Goal: Transaction & Acquisition: Book appointment/travel/reservation

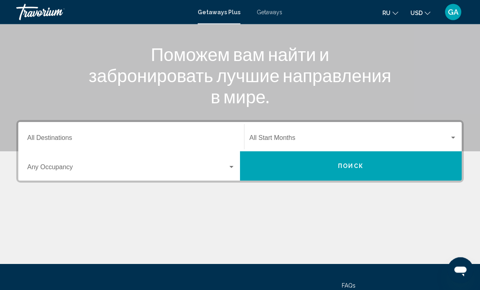
scroll to position [112, 0]
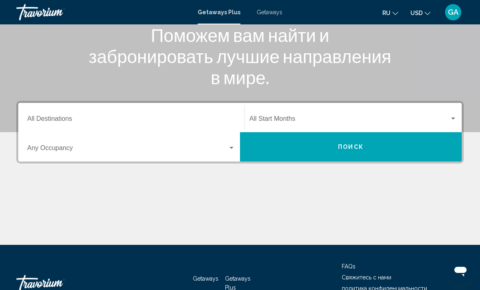
click at [178, 114] on div "Destination All Destinations" at bounding box center [131, 118] width 208 height 26
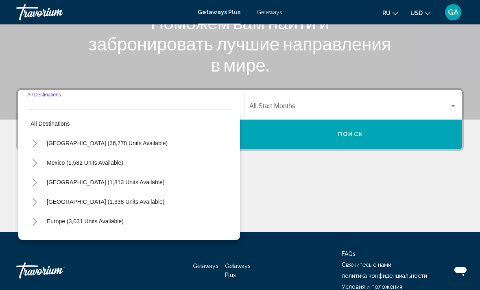
scroll to position [140, 0]
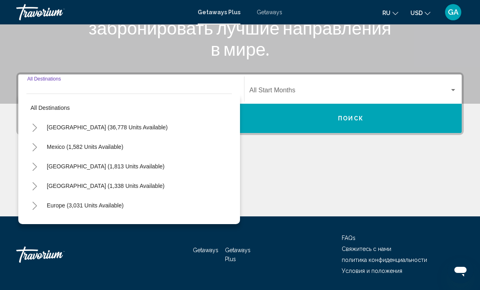
click at [132, 130] on span "[GEOGRAPHIC_DATA] (36,778 units available)" at bounding box center [107, 127] width 121 height 7
type input "**********"
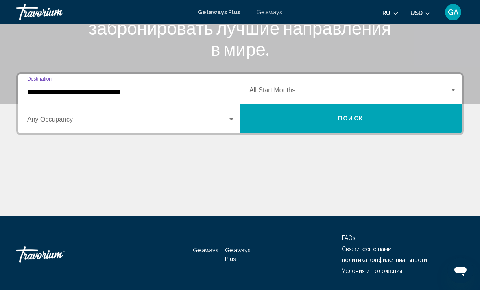
click at [448, 90] on span "Search widget" at bounding box center [350, 91] width 200 height 7
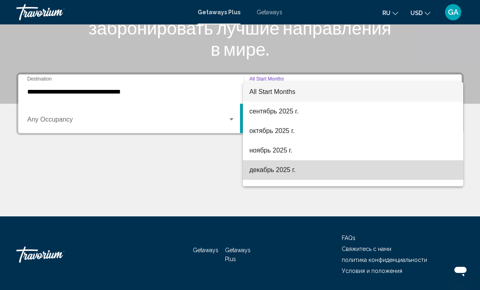
click at [289, 170] on span "декабрь 2025 г." at bounding box center [354, 170] width 208 height 20
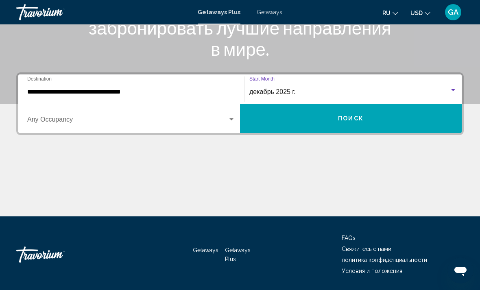
click at [232, 122] on div "Search widget" at bounding box center [231, 119] width 7 height 7
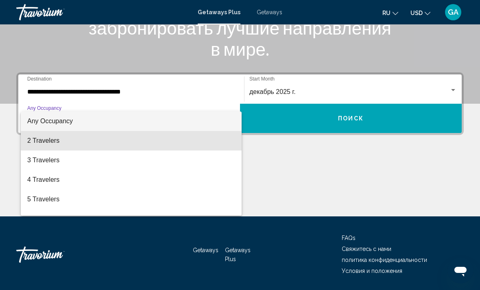
click at [192, 141] on span "2 Travelers" at bounding box center [131, 141] width 208 height 20
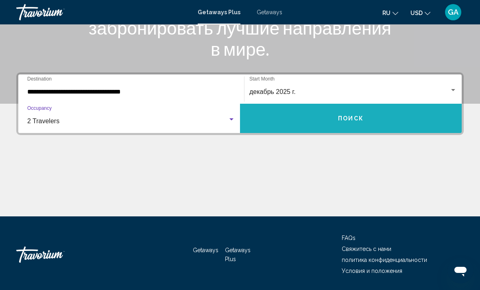
click at [357, 120] on span "Поиск" at bounding box center [351, 119] width 26 height 7
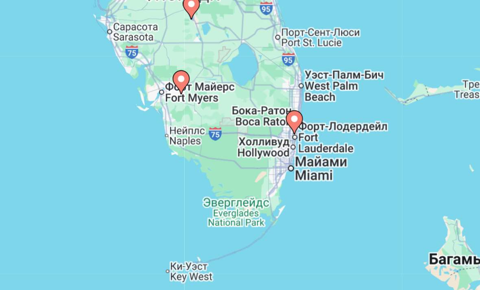
scroll to position [24, 0]
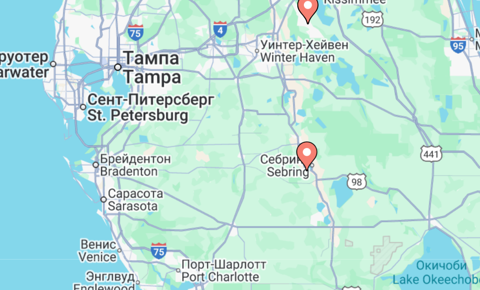
click at [52, 65] on div "Чтобы активировать перетаскивание с помощью клавиатуры, нажмите Alt + Ввод. Пос…" at bounding box center [240, 180] width 448 height 244
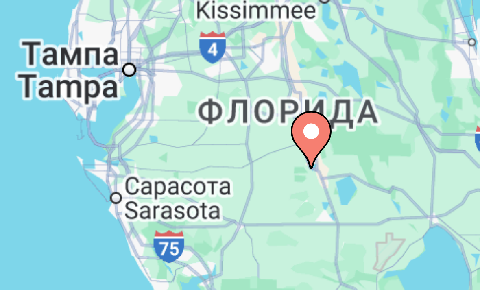
type input "**********"
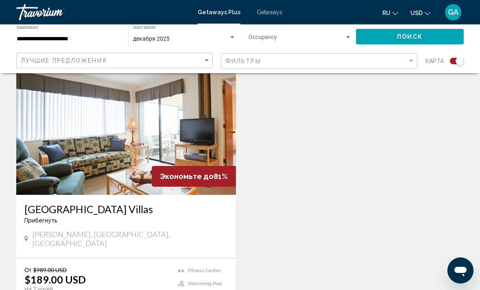
scroll to position [297, 0]
click at [143, 158] on img "Main content" at bounding box center [126, 130] width 220 height 130
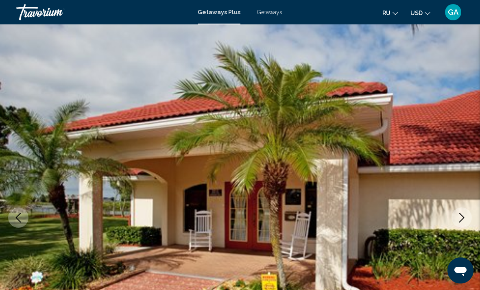
click at [460, 220] on icon "Next image" at bounding box center [462, 218] width 10 height 10
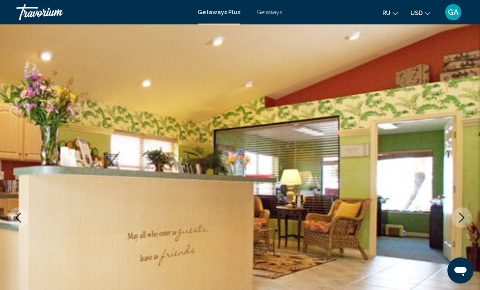
click at [460, 218] on icon "Next image" at bounding box center [462, 218] width 10 height 10
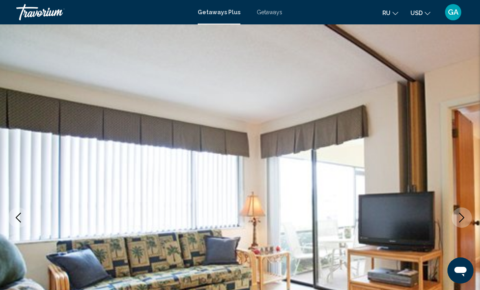
click at [463, 212] on button "Next image" at bounding box center [462, 218] width 20 height 20
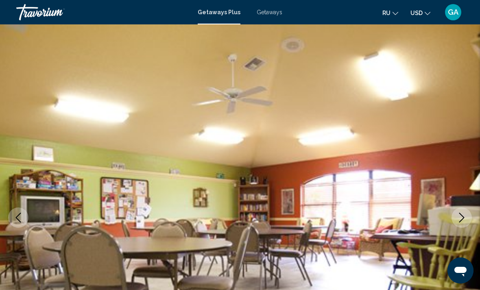
click at [463, 211] on button "Next image" at bounding box center [462, 218] width 20 height 20
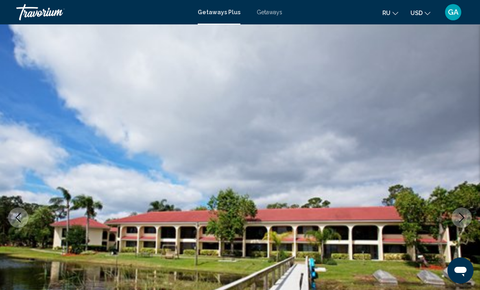
click at [465, 217] on icon "Next image" at bounding box center [462, 218] width 10 height 10
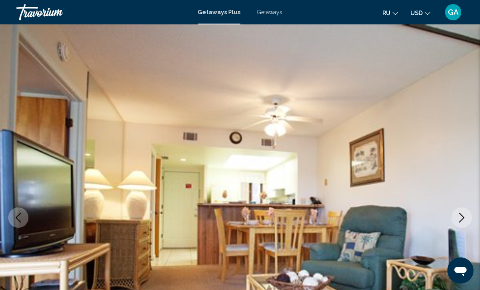
click at [458, 215] on icon "Next image" at bounding box center [462, 218] width 10 height 10
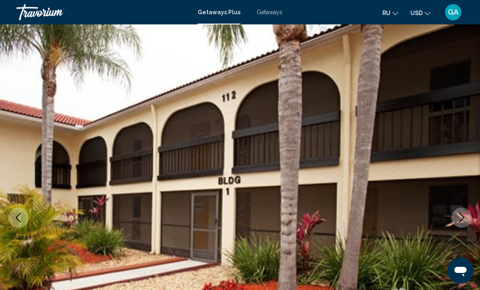
click at [462, 215] on icon "Next image" at bounding box center [462, 218] width 10 height 10
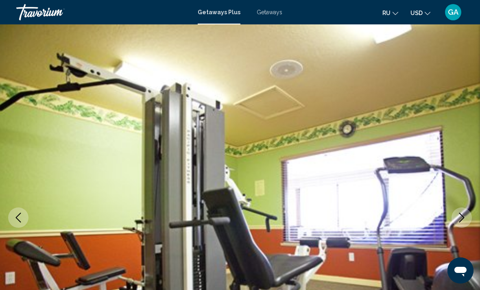
click at [465, 219] on icon "Next image" at bounding box center [462, 218] width 10 height 10
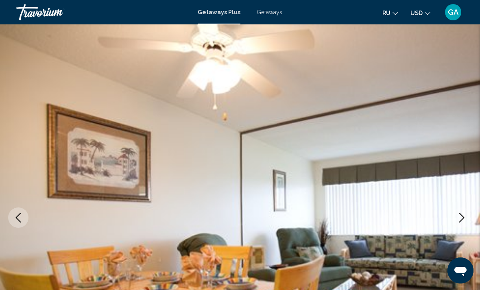
click at [462, 215] on icon "Next image" at bounding box center [462, 218] width 5 height 10
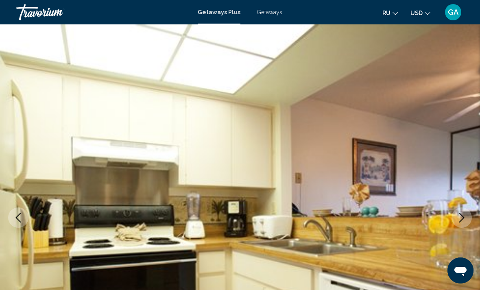
click at [465, 208] on button "Next image" at bounding box center [462, 218] width 20 height 20
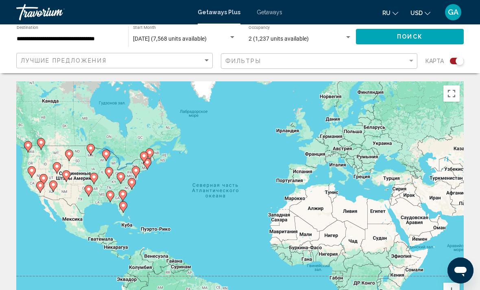
click at [300, 172] on div "Чтобы активировать перетаскивание с помощью клавиатуры, нажмите Alt + Ввод. Пос…" at bounding box center [240, 203] width 448 height 244
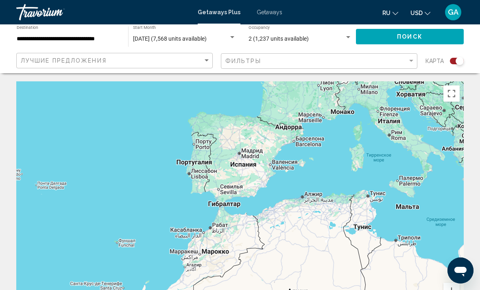
click at [306, 138] on div "Main content" at bounding box center [240, 203] width 448 height 244
click at [300, 145] on div "Main content" at bounding box center [240, 203] width 448 height 244
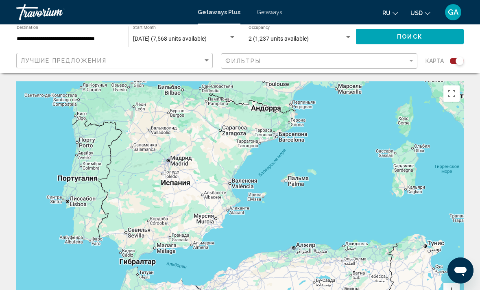
click at [241, 184] on div "Main content" at bounding box center [240, 203] width 448 height 244
click at [244, 184] on div "Main content" at bounding box center [240, 203] width 448 height 244
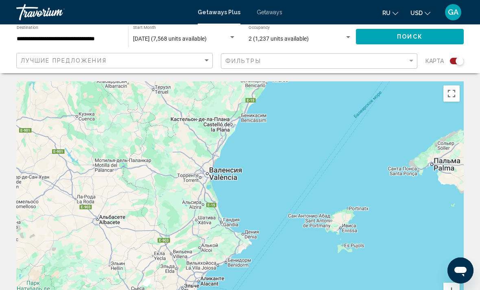
click at [228, 171] on div "Main content" at bounding box center [240, 203] width 448 height 244
click at [213, 178] on div "Main content" at bounding box center [240, 203] width 448 height 244
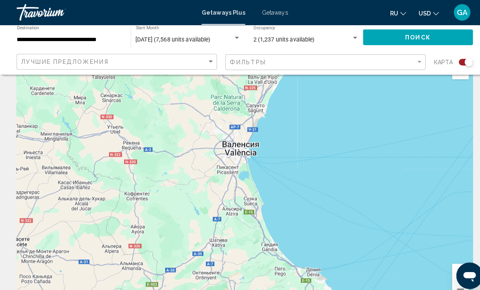
scroll to position [24, 0]
click at [232, 145] on div "Main content" at bounding box center [240, 179] width 448 height 244
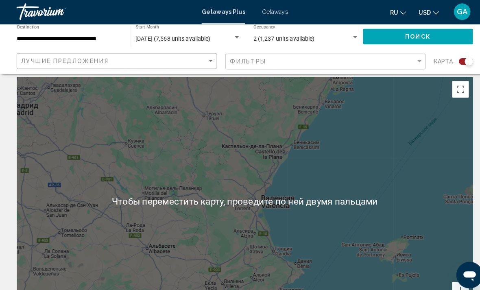
scroll to position [0, 0]
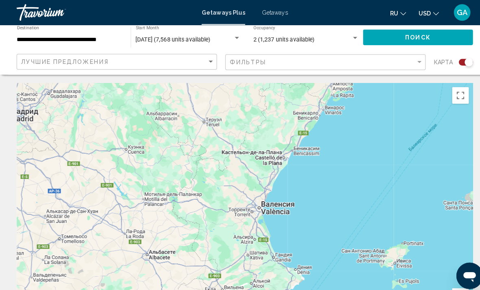
click at [109, 36] on input "**********" at bounding box center [68, 39] width 103 height 7
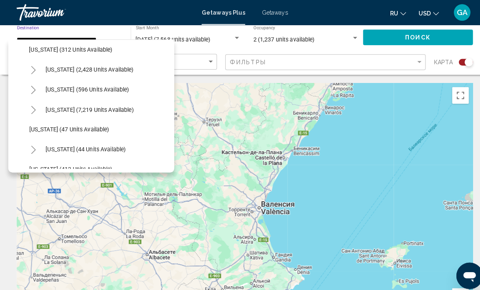
scroll to position [63, 0]
click at [110, 109] on span "[US_STATE] (7,219 units available)" at bounding box center [88, 107] width 86 height 7
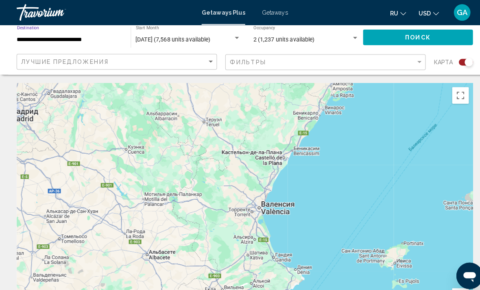
click at [393, 40] on button "Поиск" at bounding box center [410, 36] width 108 height 15
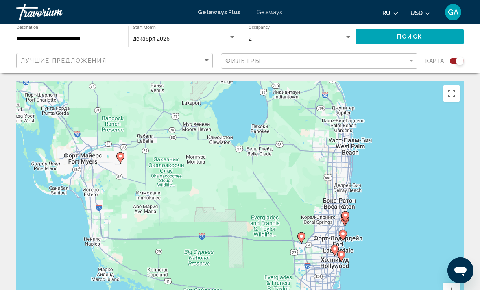
click at [391, 39] on button "Поиск" at bounding box center [410, 36] width 108 height 15
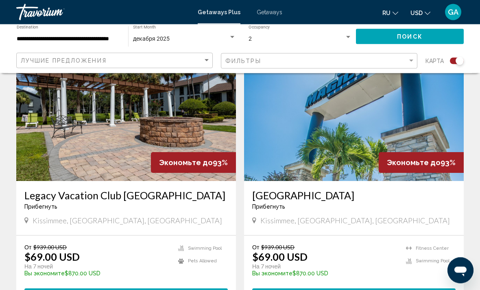
scroll to position [598, 0]
click at [104, 36] on input "**********" at bounding box center [68, 39] width 103 height 7
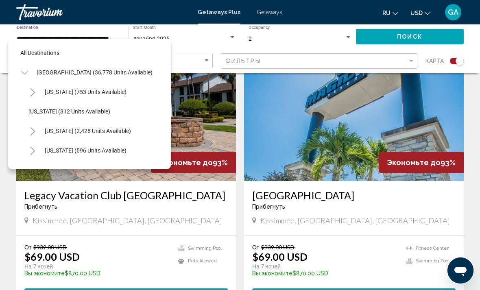
scroll to position [88, 0]
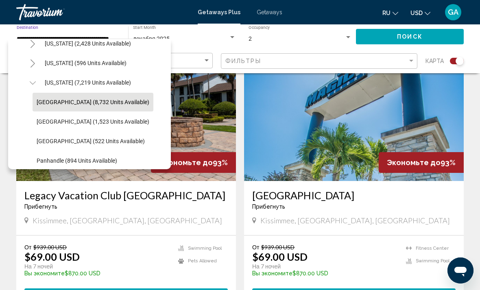
click at [123, 81] on button "[US_STATE] (7,219 units available)" at bounding box center [88, 82] width 94 height 19
type input "**********"
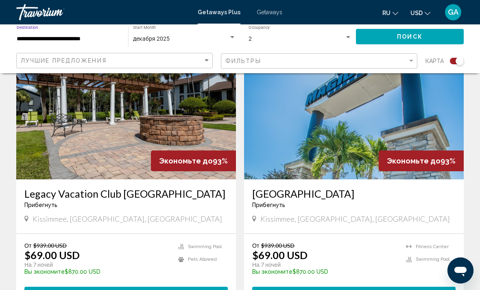
click at [392, 39] on button "Поиск" at bounding box center [410, 36] width 108 height 15
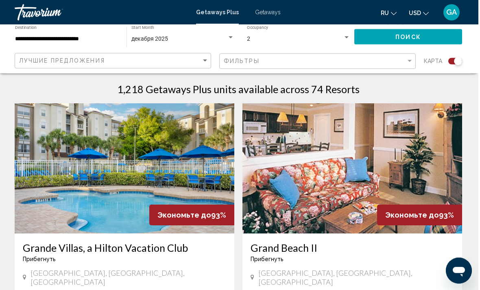
scroll to position [172, 0]
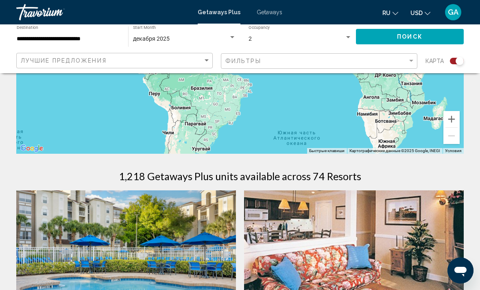
click at [387, 39] on button "Поиск" at bounding box center [410, 36] width 108 height 15
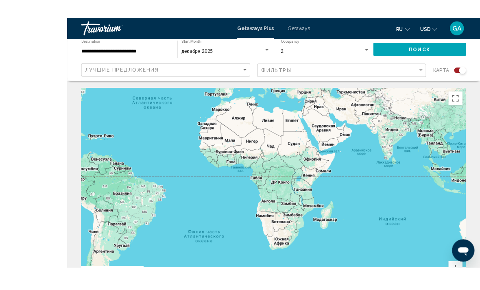
scroll to position [20, 0]
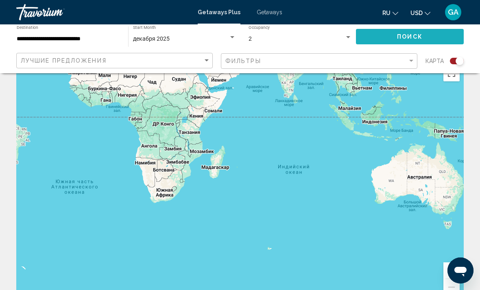
click at [409, 37] on span "Поиск" at bounding box center [410, 37] width 26 height 7
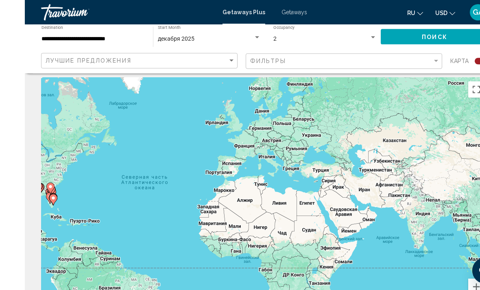
scroll to position [26, 0]
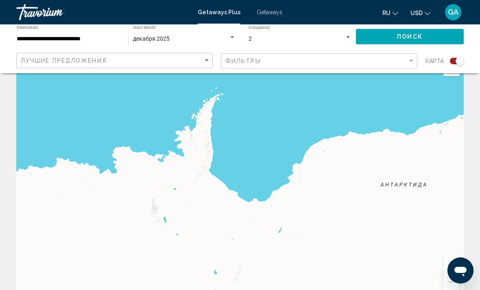
click at [385, 40] on button "Поиск" at bounding box center [410, 36] width 108 height 15
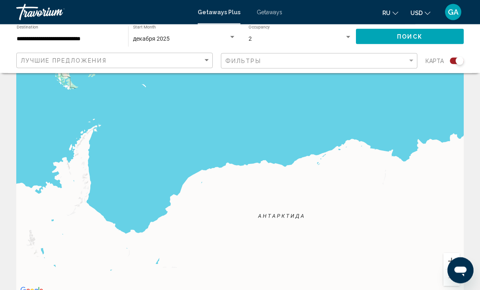
scroll to position [0, 0]
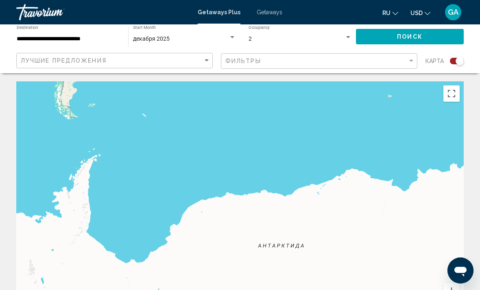
click at [258, 285] on div "Чтобы активировать перетаскивание с помощью клавиатуры, нажмите Alt + Ввод. Пос…" at bounding box center [240, 203] width 448 height 244
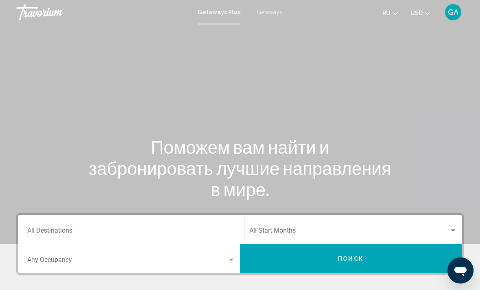
click at [150, 229] on input "Destination All Destinations" at bounding box center [131, 232] width 208 height 7
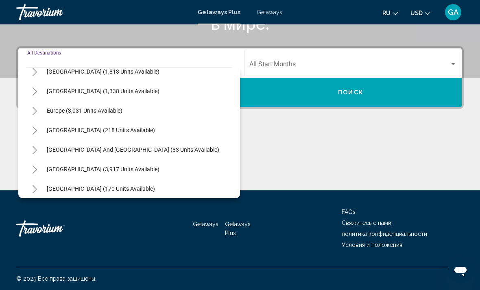
scroll to position [68, 0]
click at [91, 113] on span "Europe (3,031 units available)" at bounding box center [85, 111] width 76 height 7
type input "**********"
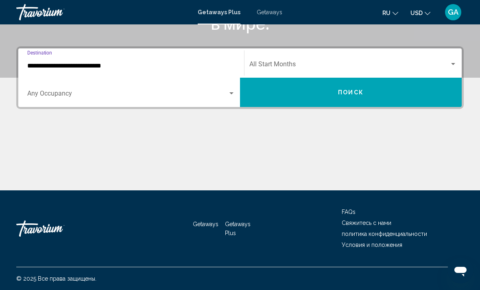
click at [231, 96] on div "Search widget" at bounding box center [231, 93] width 7 height 7
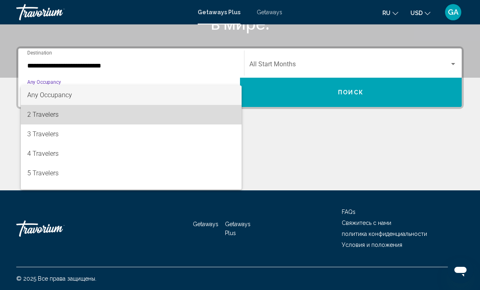
click at [232, 117] on span "2 Travelers" at bounding box center [131, 115] width 208 height 20
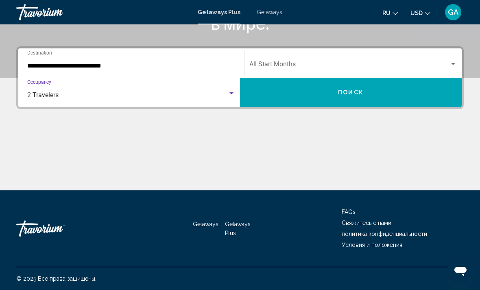
click at [340, 63] on span "Search widget" at bounding box center [350, 65] width 200 height 7
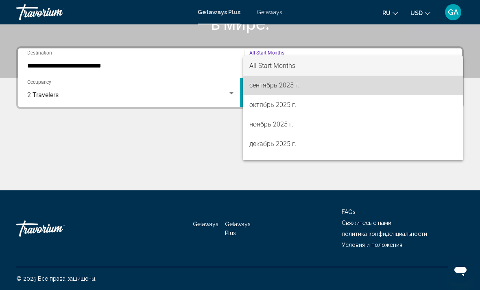
click at [289, 86] on span "сентябрь 2025 г." at bounding box center [354, 86] width 208 height 20
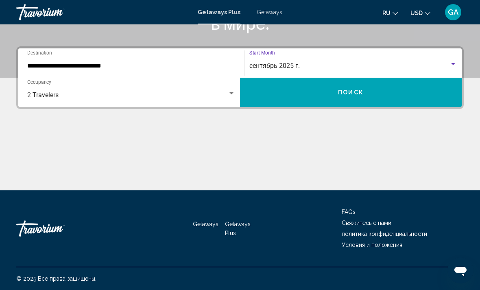
click at [376, 90] on button "Поиск" at bounding box center [351, 92] width 222 height 29
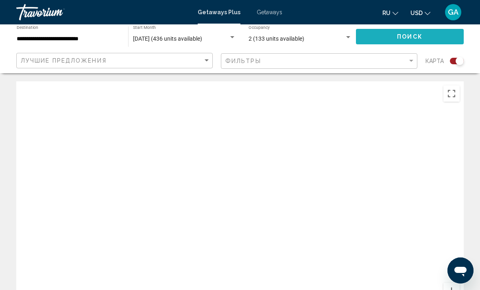
click at [398, 35] on span "Поиск" at bounding box center [410, 37] width 26 height 7
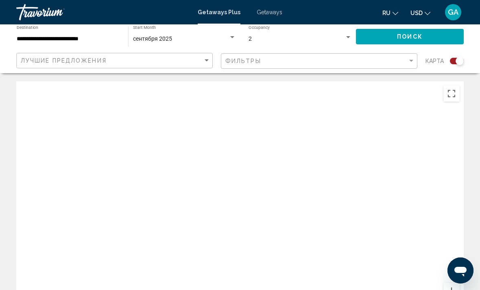
click at [459, 62] on div "Search widget" at bounding box center [460, 61] width 8 height 8
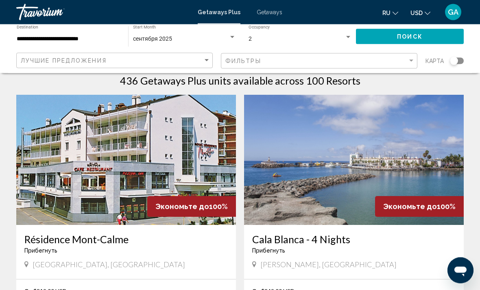
scroll to position [16, 0]
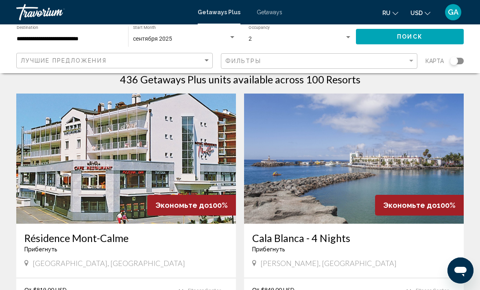
click at [454, 62] on div "Search widget" at bounding box center [454, 61] width 8 height 8
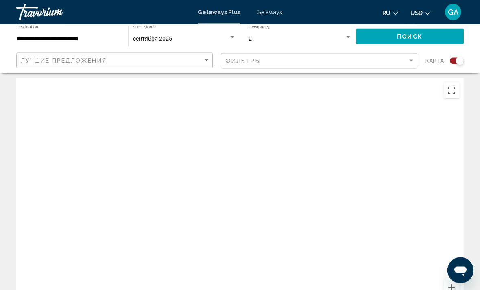
scroll to position [0, 0]
click at [458, 62] on div "Search widget" at bounding box center [460, 61] width 8 height 8
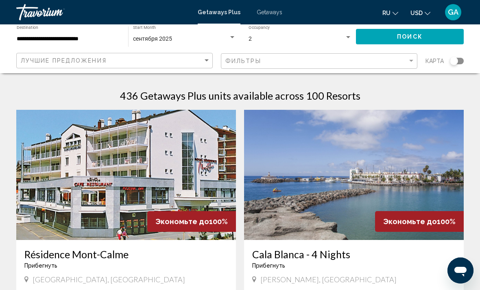
click at [196, 197] on img "Main content" at bounding box center [126, 175] width 220 height 130
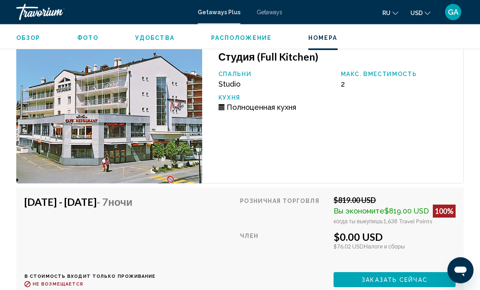
scroll to position [2091, 0]
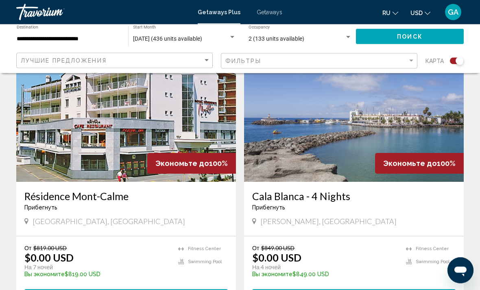
scroll to position [311, 0]
click at [335, 155] on img "Main content" at bounding box center [354, 117] width 220 height 130
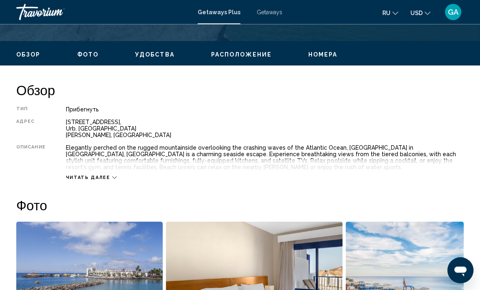
scroll to position [370, 0]
click at [107, 177] on div "Читать далее" at bounding box center [91, 177] width 51 height 5
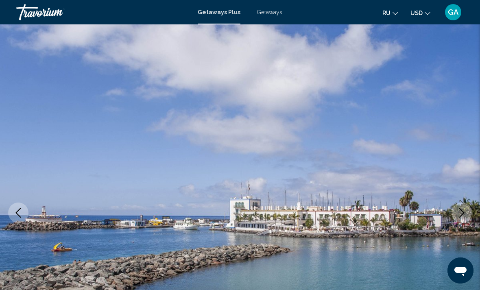
scroll to position [1, 0]
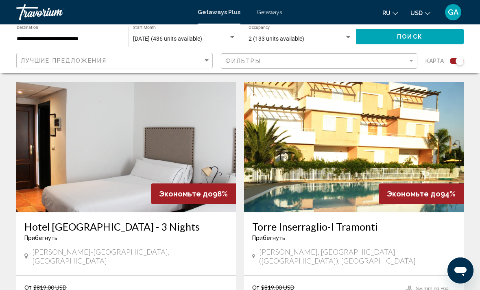
scroll to position [557, 0]
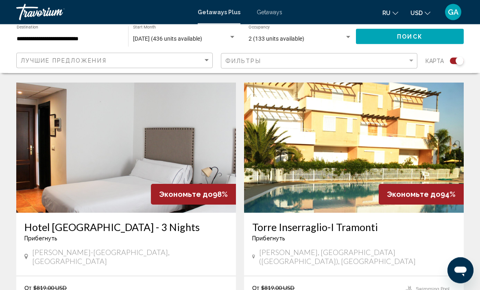
click at [138, 172] on img "Main content" at bounding box center [126, 148] width 220 height 130
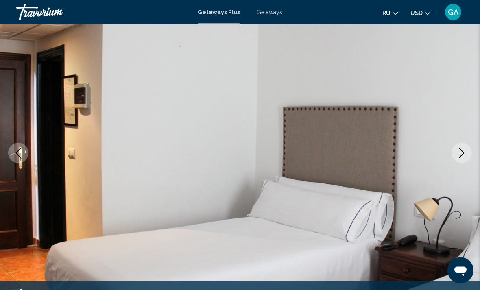
scroll to position [65, 0]
click at [461, 153] on icon "Next image" at bounding box center [462, 153] width 10 height 10
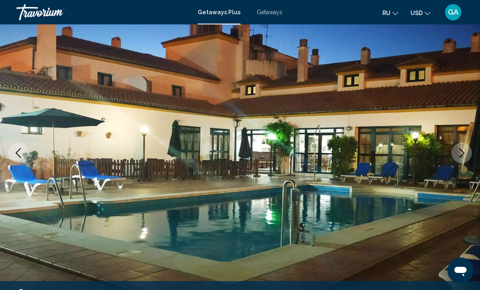
click at [457, 157] on button "Next image" at bounding box center [462, 153] width 20 height 20
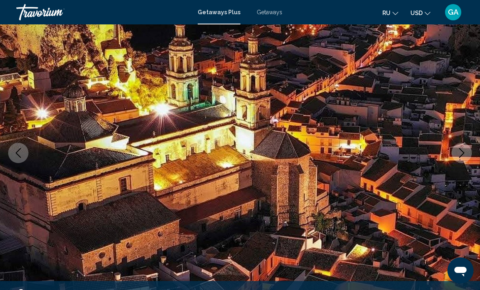
click at [463, 153] on icon "Next image" at bounding box center [462, 153] width 10 height 10
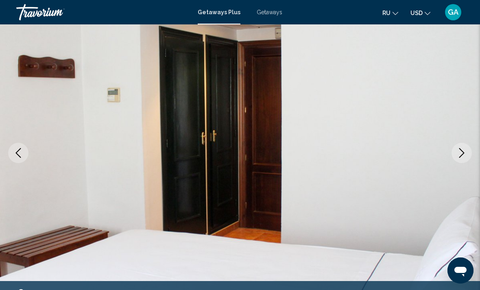
click at [462, 155] on icon "Next image" at bounding box center [462, 153] width 10 height 10
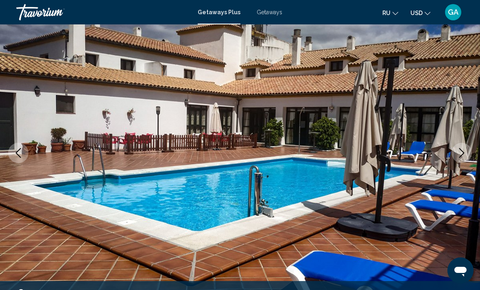
click at [461, 158] on button "Next image" at bounding box center [462, 153] width 20 height 20
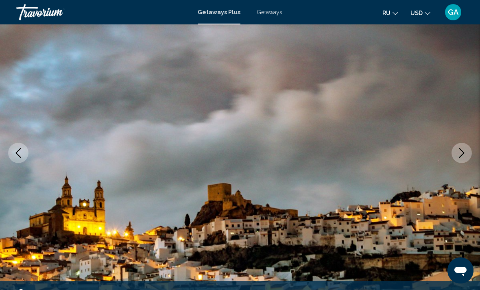
click at [459, 155] on icon "Next image" at bounding box center [462, 153] width 10 height 10
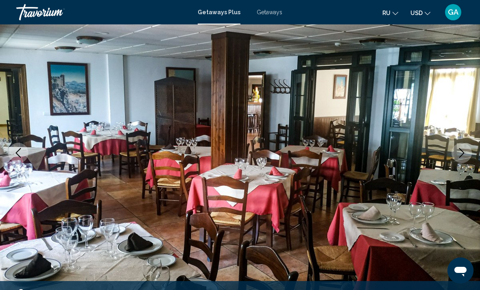
click at [462, 155] on icon "Next image" at bounding box center [462, 153] width 10 height 10
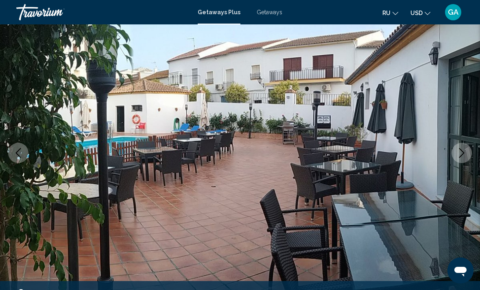
click at [461, 154] on icon "Next image" at bounding box center [462, 153] width 10 height 10
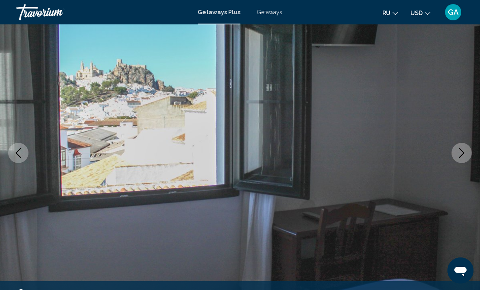
click at [462, 156] on icon "Next image" at bounding box center [462, 153] width 5 height 10
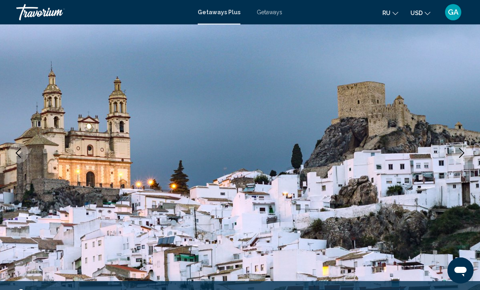
click at [460, 156] on icon "Next image" at bounding box center [462, 153] width 10 height 10
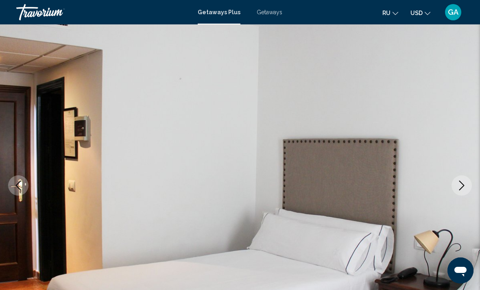
scroll to position [0, 0]
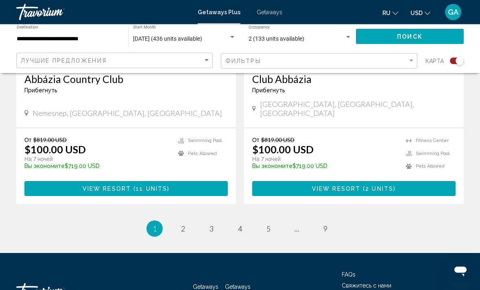
scroll to position [1843, 0]
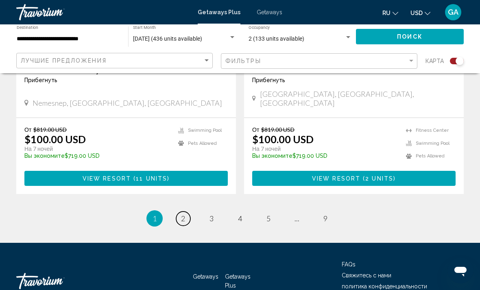
click at [182, 214] on span "2" at bounding box center [183, 218] width 4 height 9
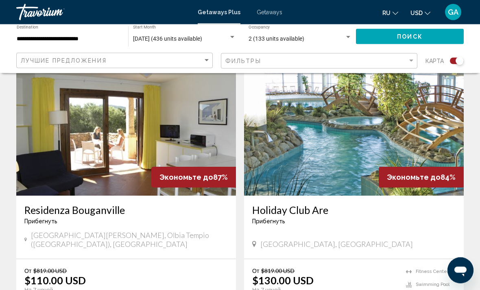
scroll to position [1147, 0]
click at [125, 147] on img "Main content" at bounding box center [126, 131] width 220 height 130
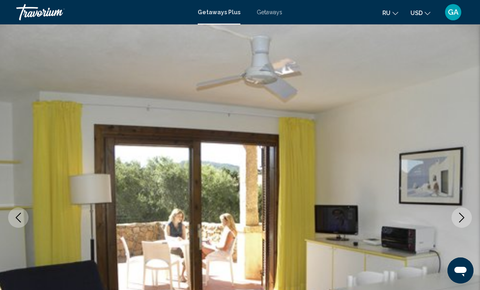
click at [465, 217] on icon "Next image" at bounding box center [462, 218] width 10 height 10
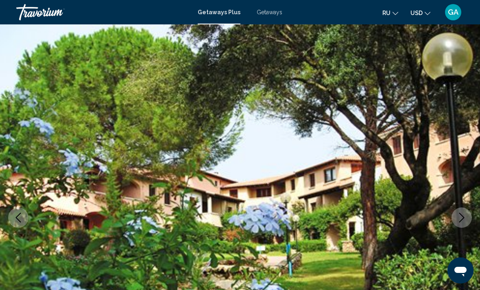
click at [467, 219] on button "Next image" at bounding box center [462, 218] width 20 height 20
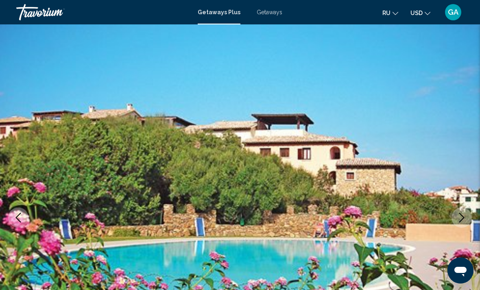
click at [463, 217] on icon "Next image" at bounding box center [462, 218] width 10 height 10
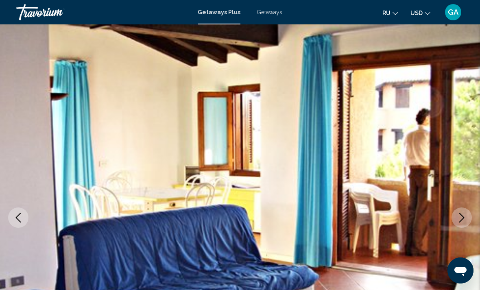
click at [460, 220] on icon "Next image" at bounding box center [462, 218] width 10 height 10
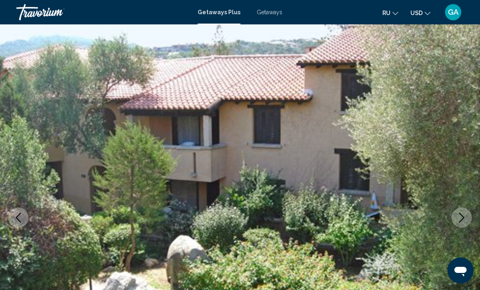
click at [464, 216] on icon "Next image" at bounding box center [462, 218] width 10 height 10
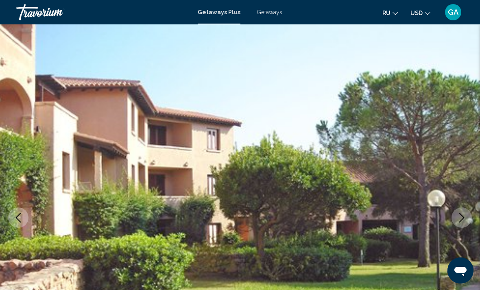
click at [464, 215] on icon "Next image" at bounding box center [462, 218] width 10 height 10
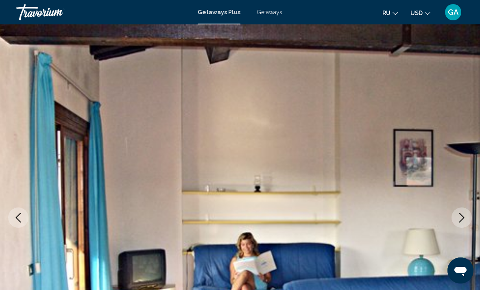
click at [459, 222] on icon "Next image" at bounding box center [462, 218] width 10 height 10
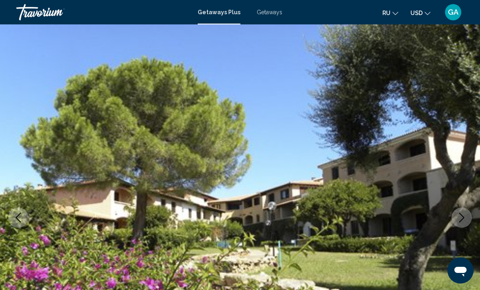
click at [462, 218] on icon "Next image" at bounding box center [462, 218] width 10 height 10
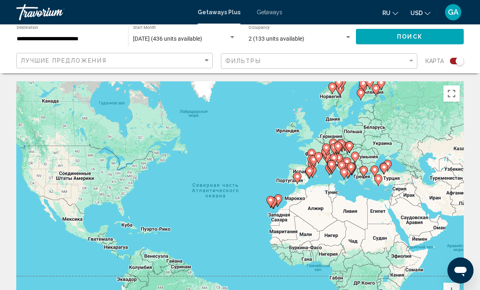
click at [96, 42] on input "**********" at bounding box center [68, 39] width 103 height 7
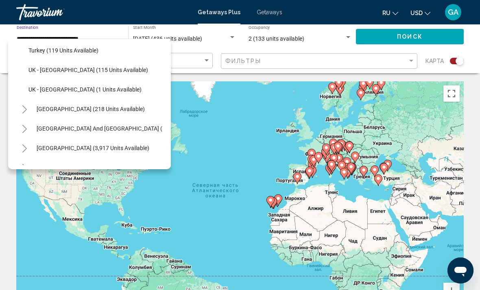
scroll to position [433, 0]
click at [85, 53] on button "Turkey (119 units available)" at bounding box center [63, 50] width 78 height 19
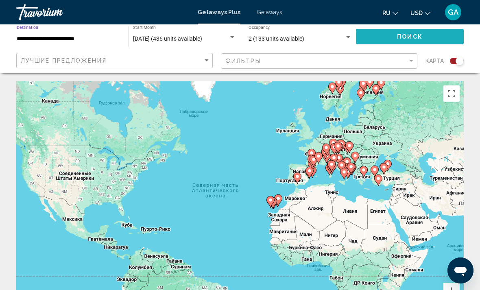
click at [417, 37] on span "Поиск" at bounding box center [410, 37] width 26 height 7
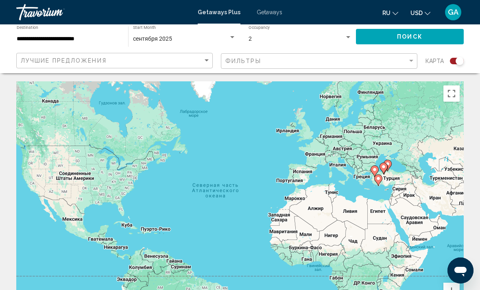
click at [106, 38] on input "**********" at bounding box center [68, 39] width 103 height 7
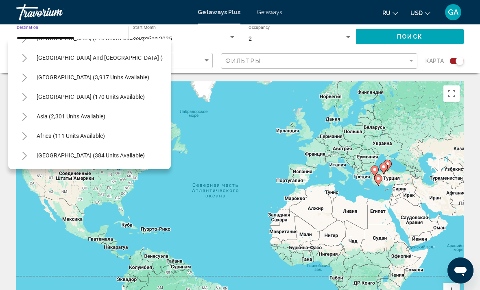
scroll to position [503, 0]
click at [110, 114] on button "Asia (2,301 units available)" at bounding box center [71, 116] width 77 height 19
type input "**********"
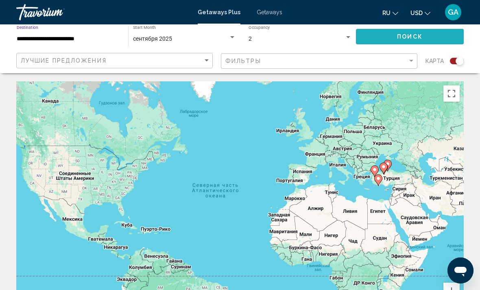
click at [381, 39] on button "Поиск" at bounding box center [410, 36] width 108 height 15
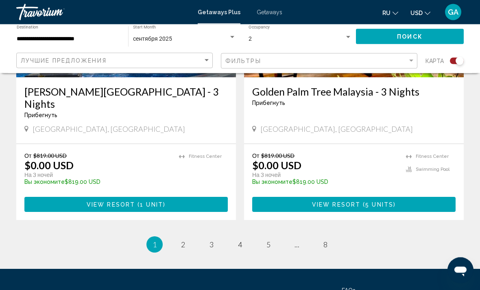
scroll to position [1811, 0]
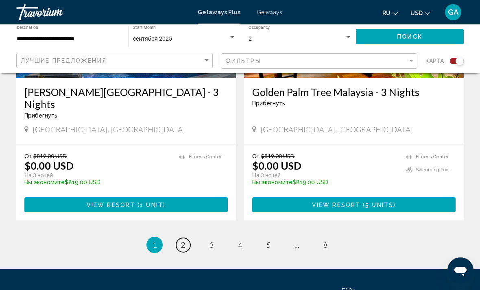
click at [186, 238] on link "page 2" at bounding box center [183, 245] width 14 height 14
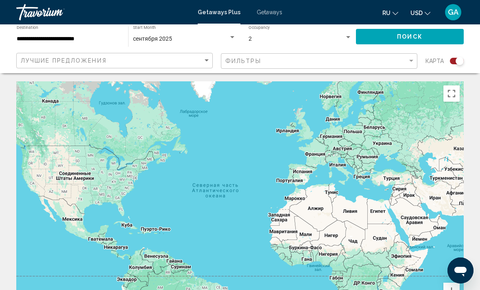
click at [397, 34] on span "Поиск" at bounding box center [410, 37] width 26 height 7
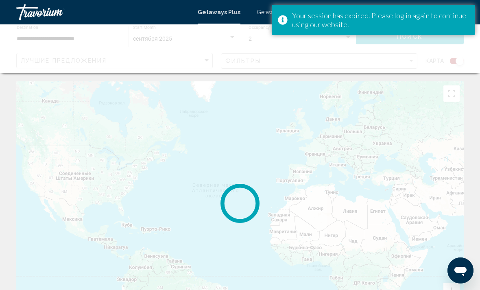
scroll to position [26, 0]
